Goal: Task Accomplishment & Management: Manage account settings

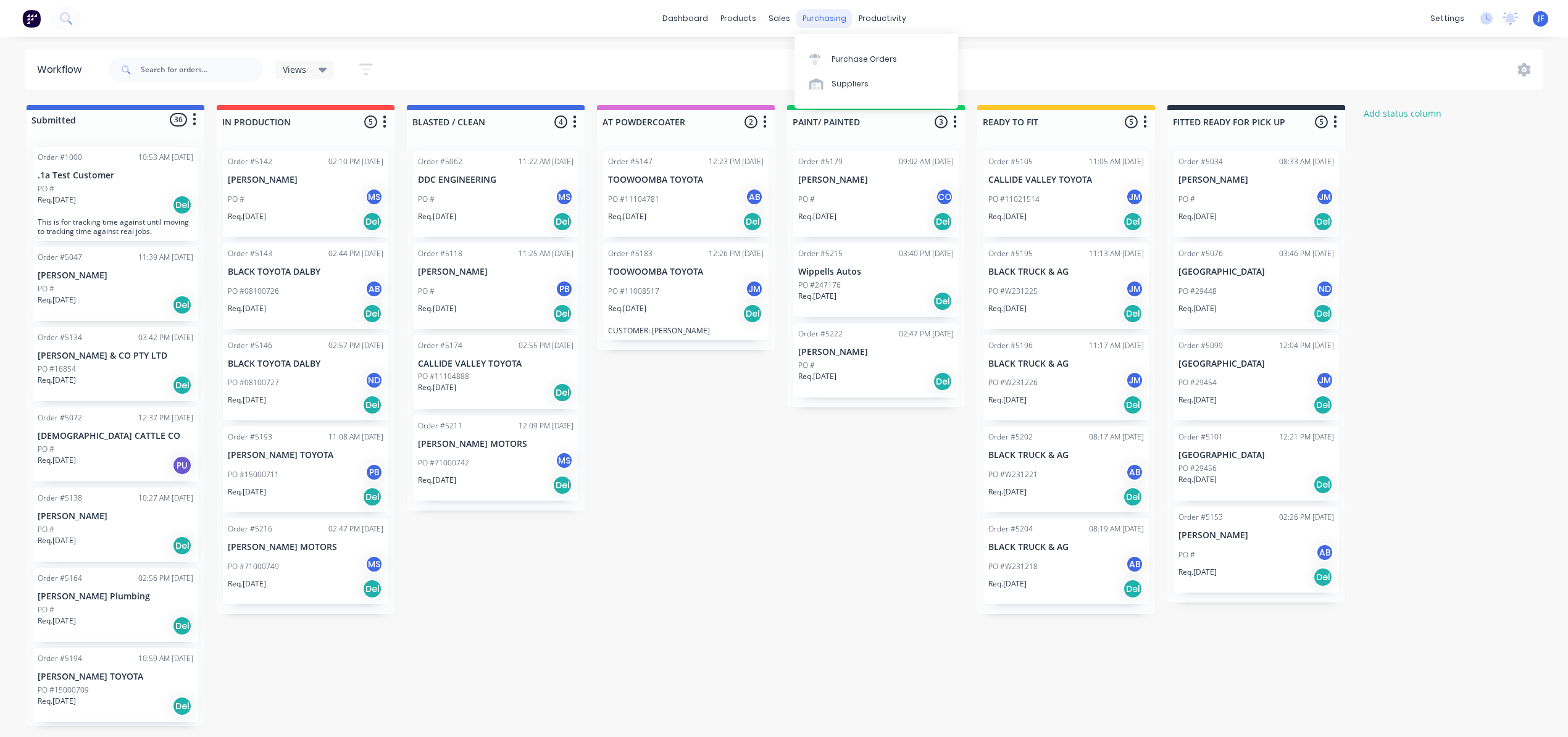
click at [800, 22] on div "purchasing" at bounding box center [824, 18] width 56 height 19
click at [790, 49] on link "Sales Orders" at bounding box center [844, 58] width 164 height 24
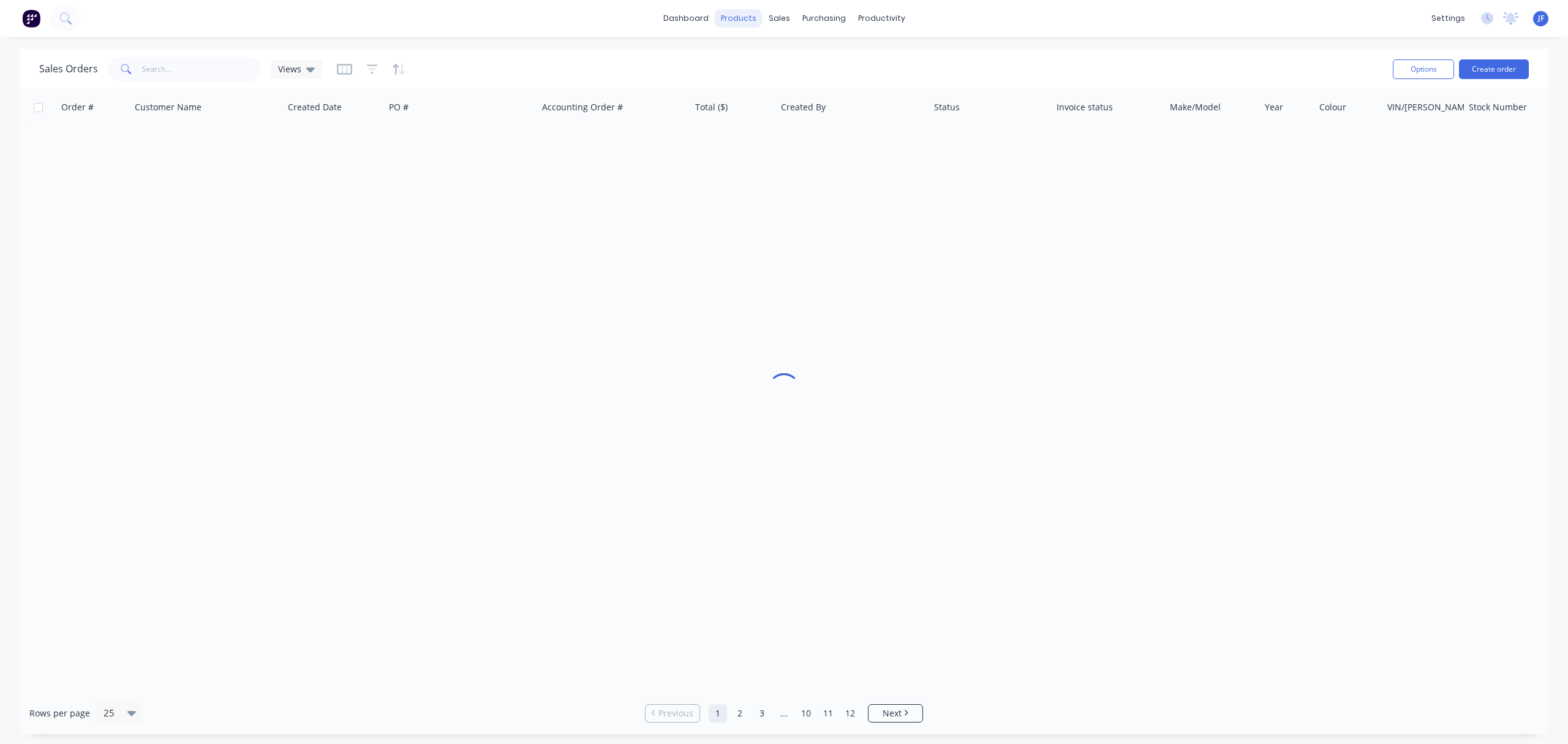
click at [753, 26] on div "products" at bounding box center [739, 18] width 48 height 18
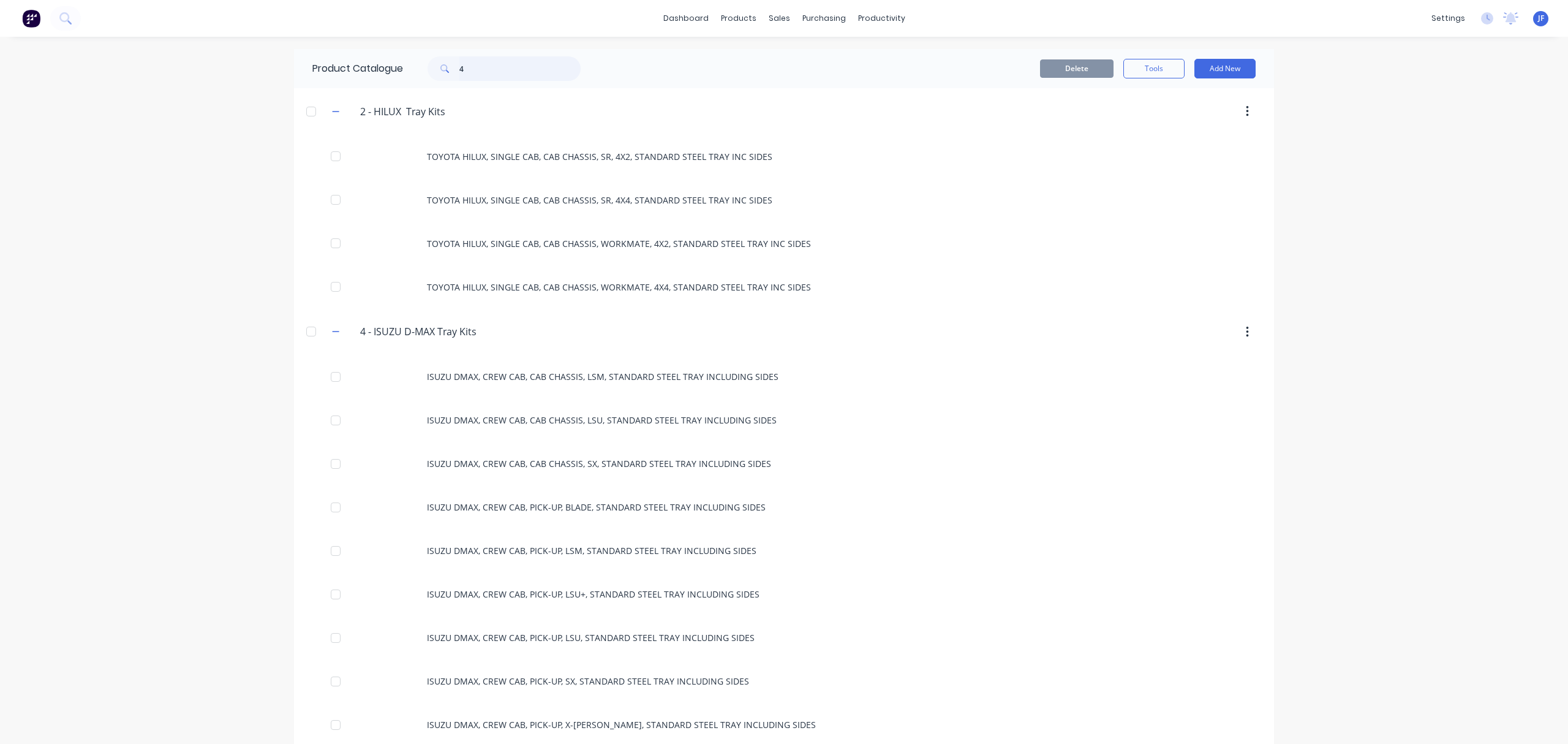
click at [466, 66] on input "4" at bounding box center [520, 68] width 121 height 24
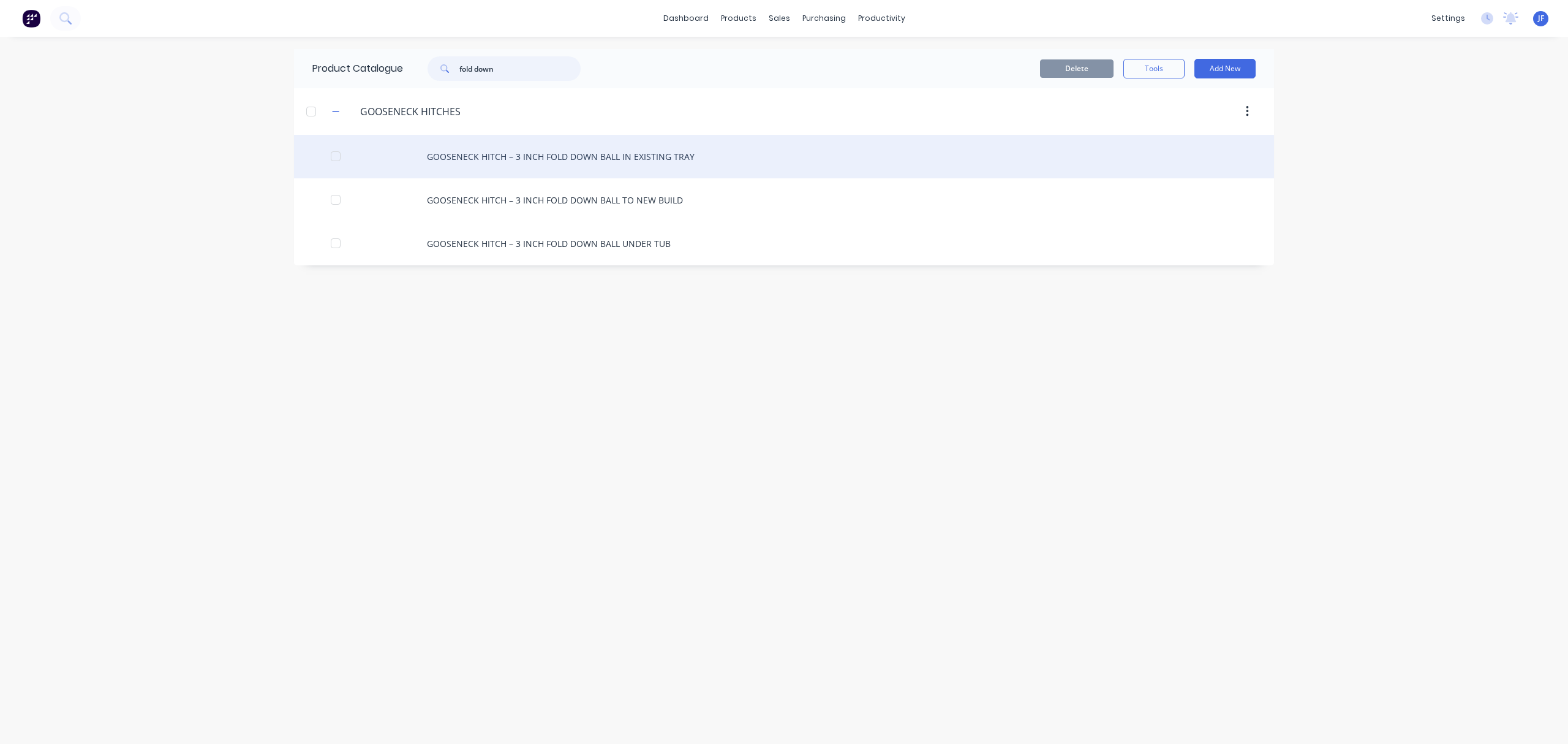
type input "fold down"
click at [625, 165] on div "GOOSENECK HITCH – 3 INCH FOLD DOWN BALL IN EXISTING TRAY" at bounding box center [784, 156] width 980 height 43
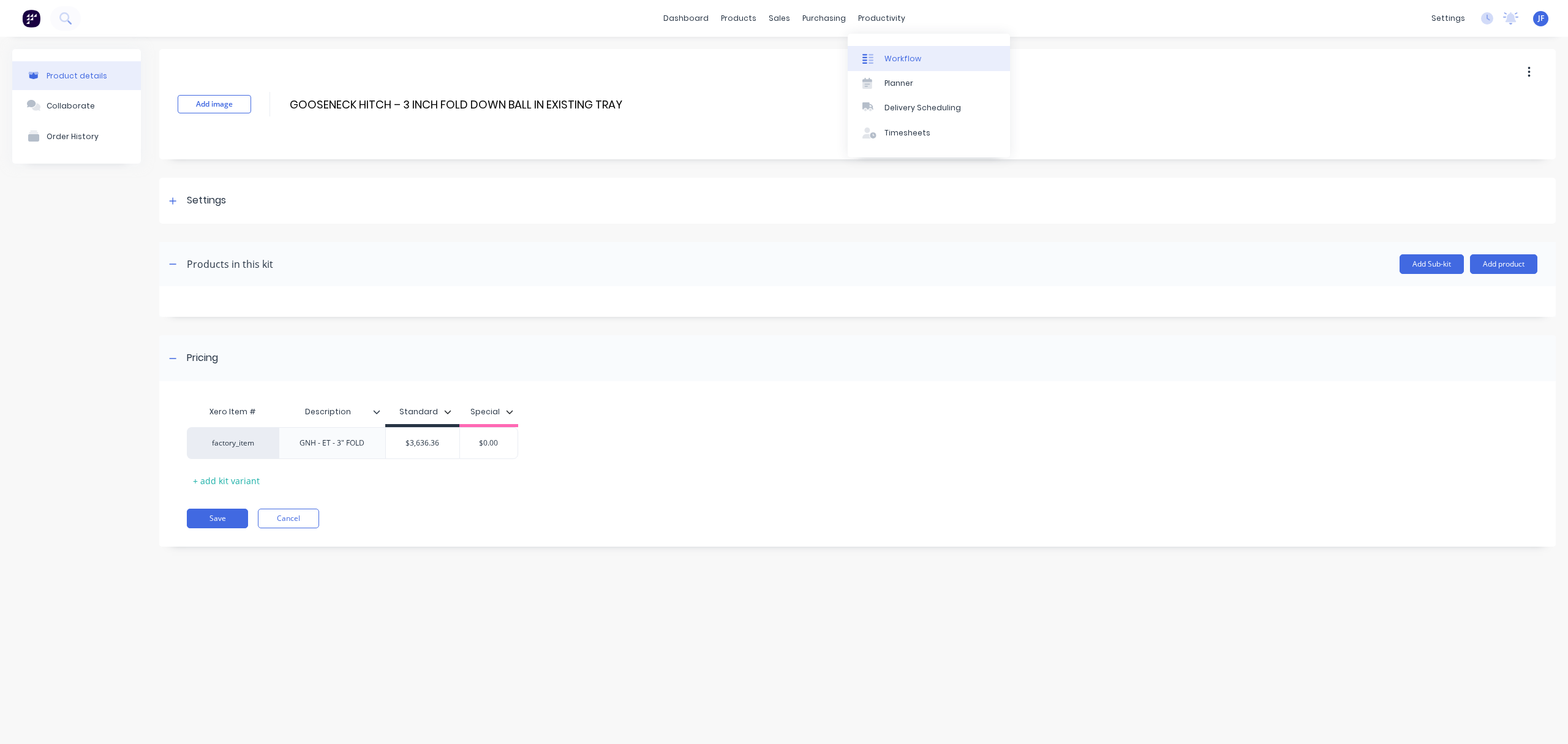
click at [890, 57] on div "Workflow" at bounding box center [903, 59] width 37 height 11
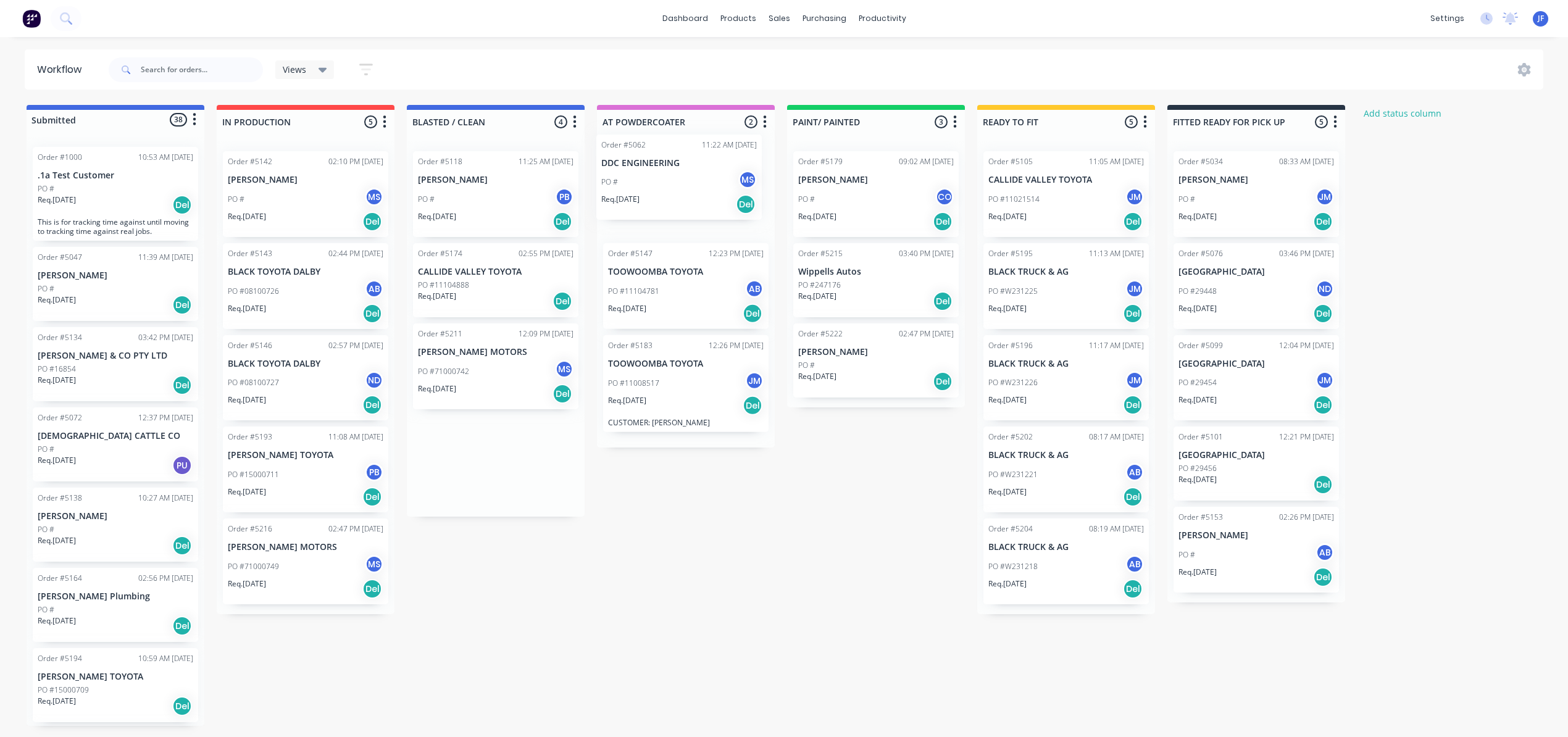
drag, startPoint x: 478, startPoint y: 196, endPoint x: 667, endPoint y: 181, distance: 189.6
click at [667, 181] on div "Submitted 38 Status colour #4169E1 hex #4169E1 Save Cancel Summaries Total orde…" at bounding box center [841, 415] width 1701 height 621
click at [495, 177] on p "[PERSON_NAME]" at bounding box center [496, 180] width 155 height 10
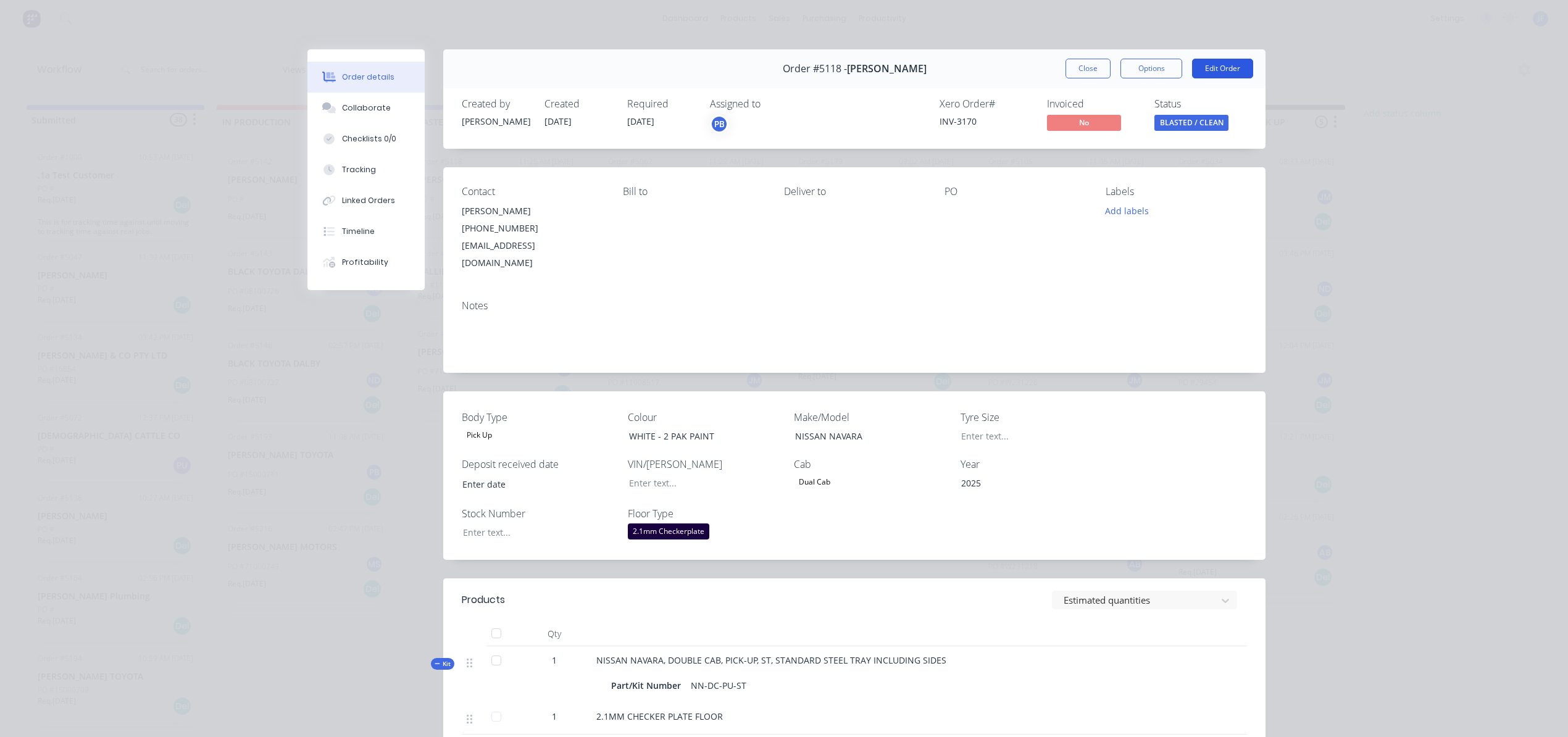
click at [1228, 68] on button "Edit Order" at bounding box center [1222, 68] width 61 height 20
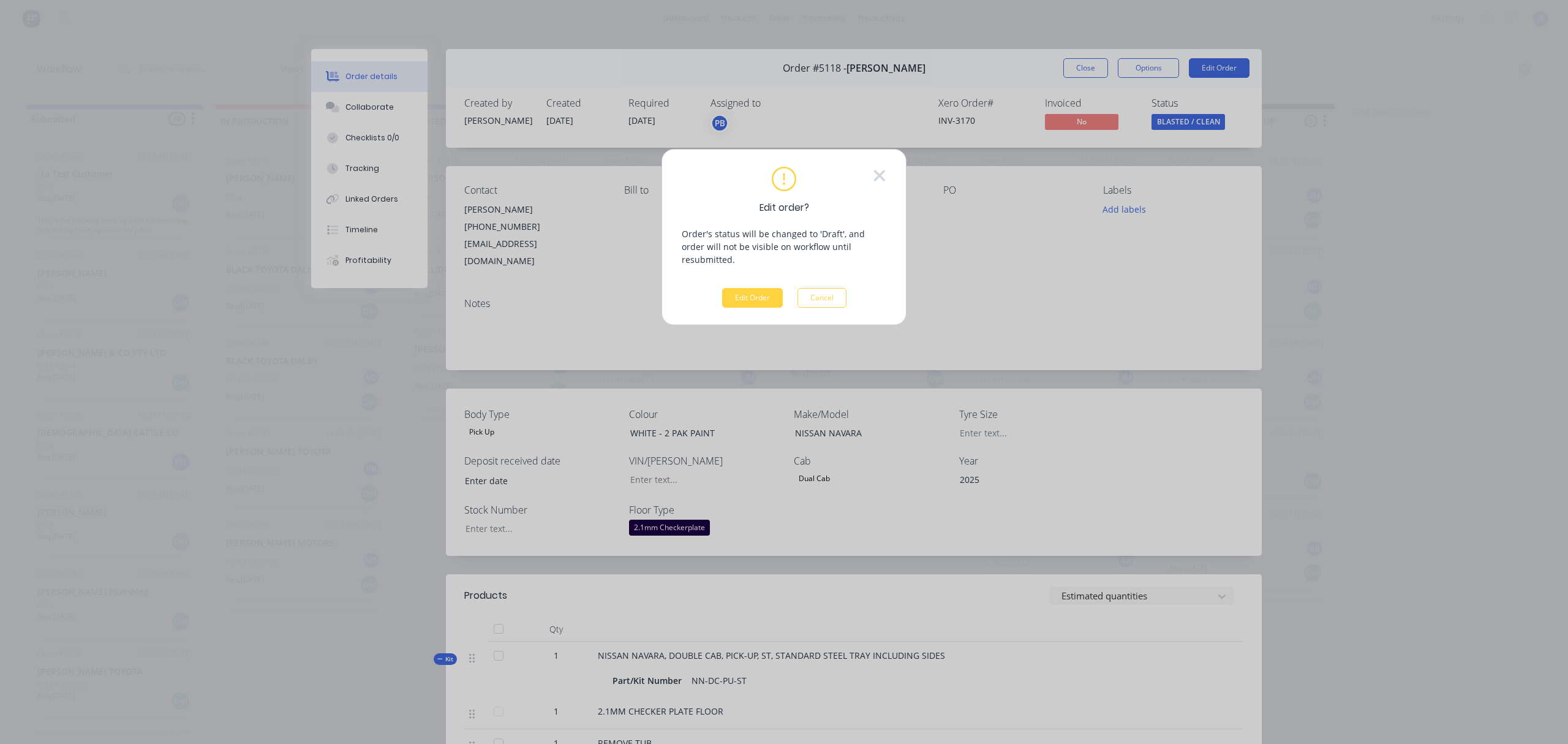
click at [841, 288] on button "Cancel" at bounding box center [822, 298] width 49 height 20
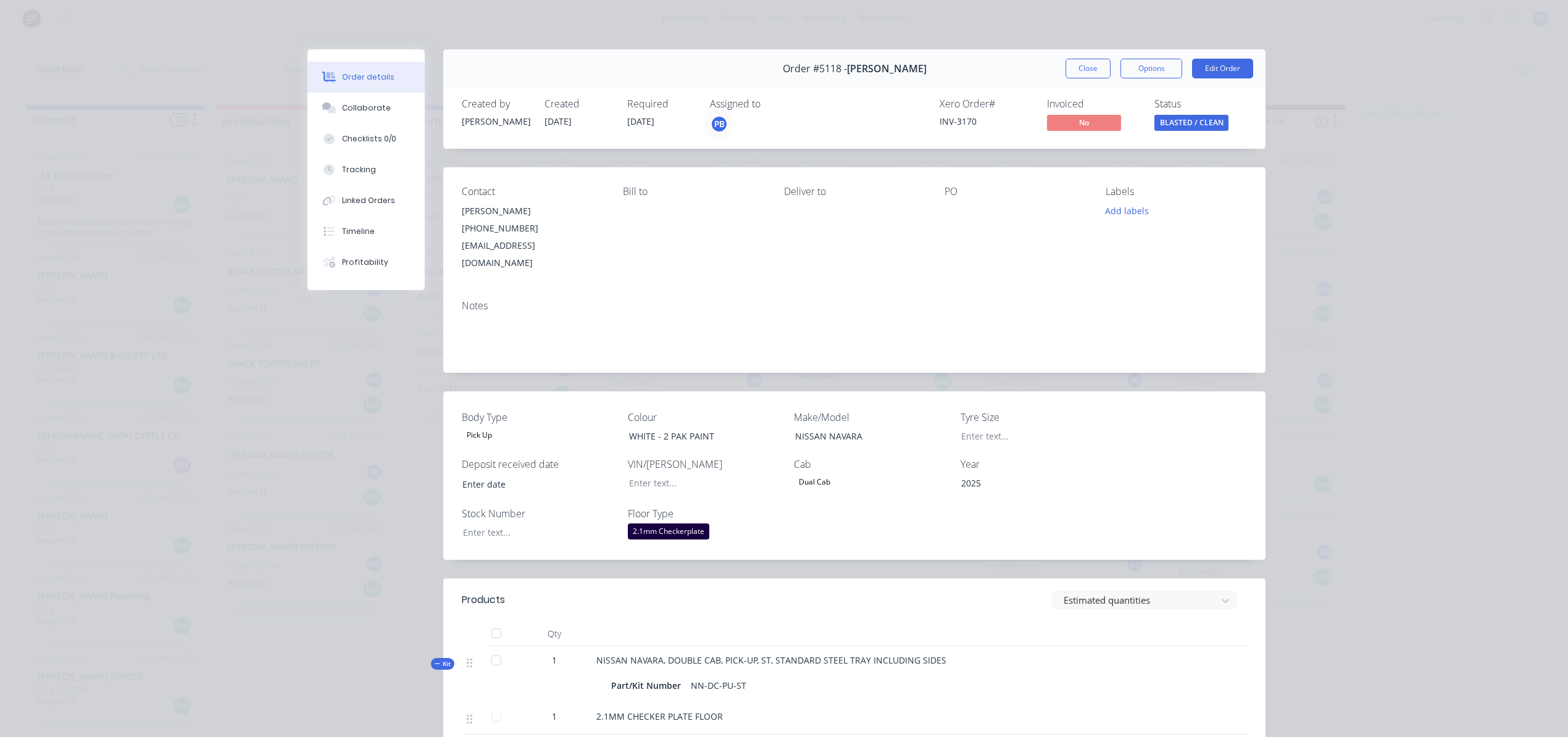
click at [1082, 69] on button "Close" at bounding box center [1088, 68] width 45 height 20
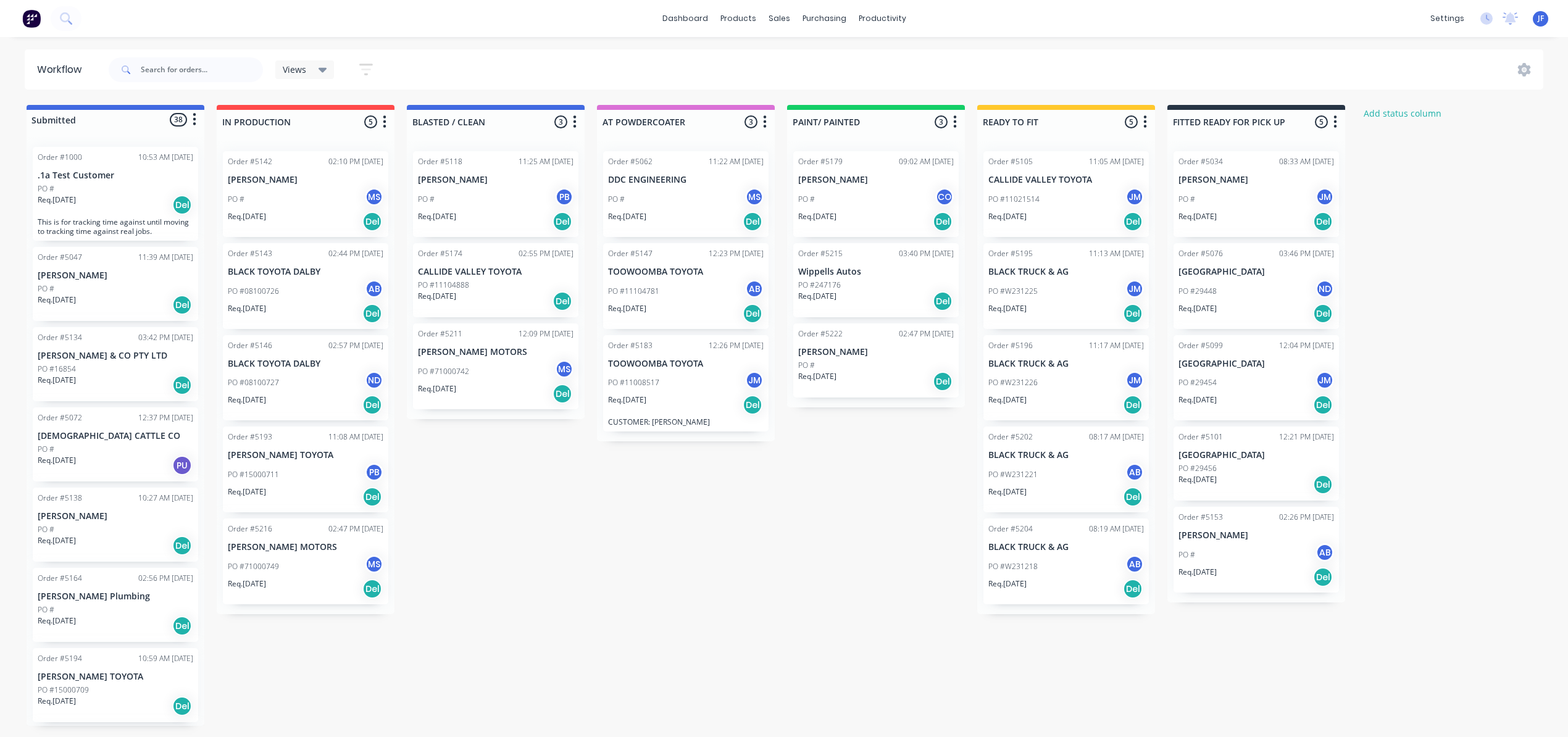
click at [482, 211] on div "Req. 01/09/25 Del" at bounding box center [496, 221] width 155 height 21
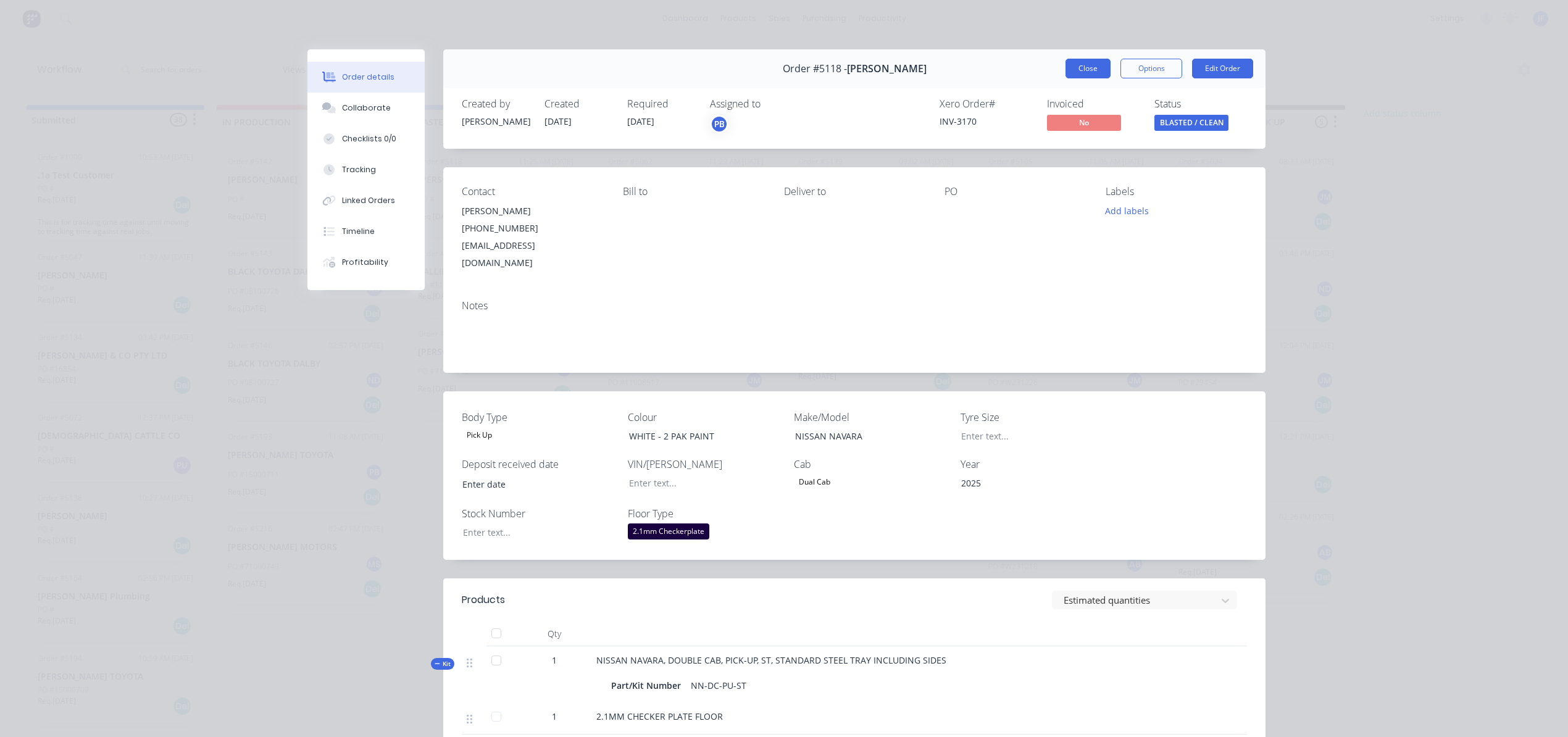
click at [1075, 64] on button "Close" at bounding box center [1088, 68] width 45 height 20
